Goal: Navigation & Orientation: Find specific page/section

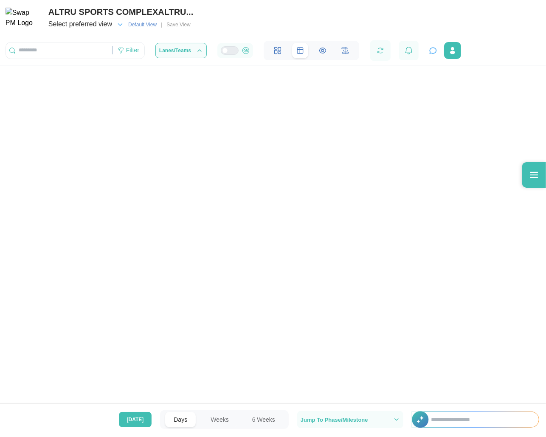
click at [449, 376] on div at bounding box center [273, 202] width 546 height 405
